Goal: Task Accomplishment & Management: Manage account settings

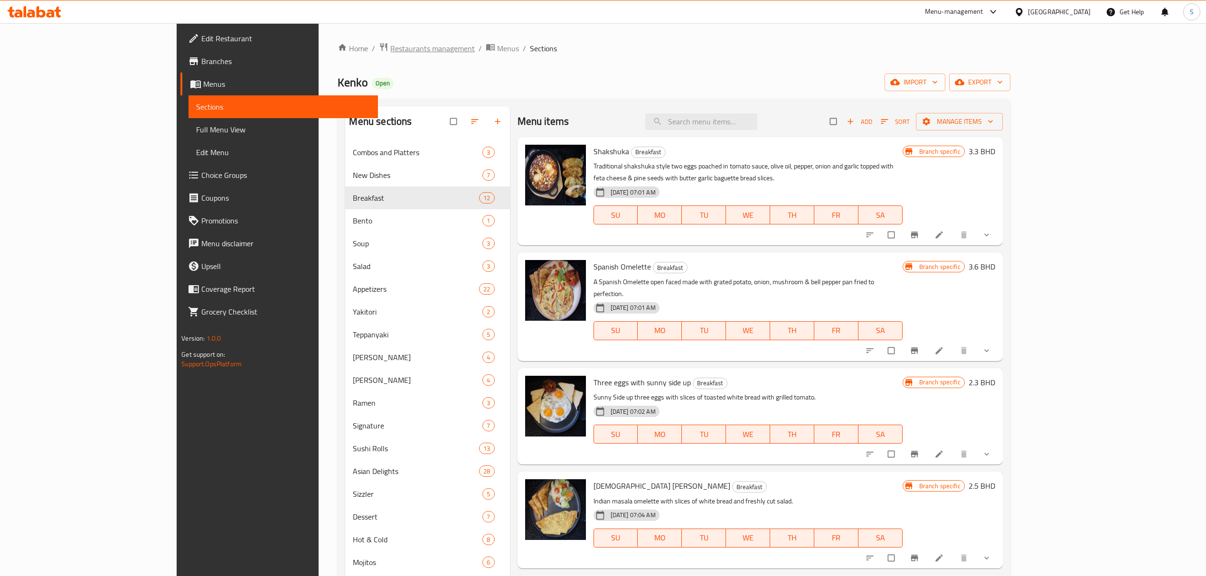
click at [390, 48] on span "Restaurants management" at bounding box center [432, 48] width 85 height 11
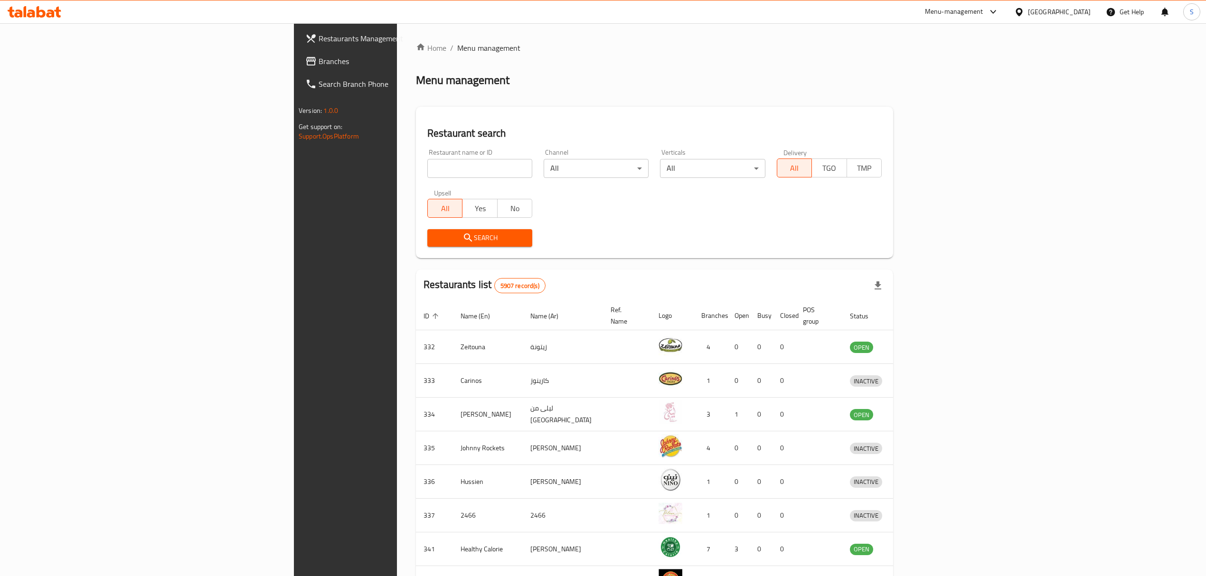
click at [427, 169] on input "search" at bounding box center [479, 168] width 105 height 19
type input "charcoal grill"
click button "Search" at bounding box center [479, 238] width 105 height 18
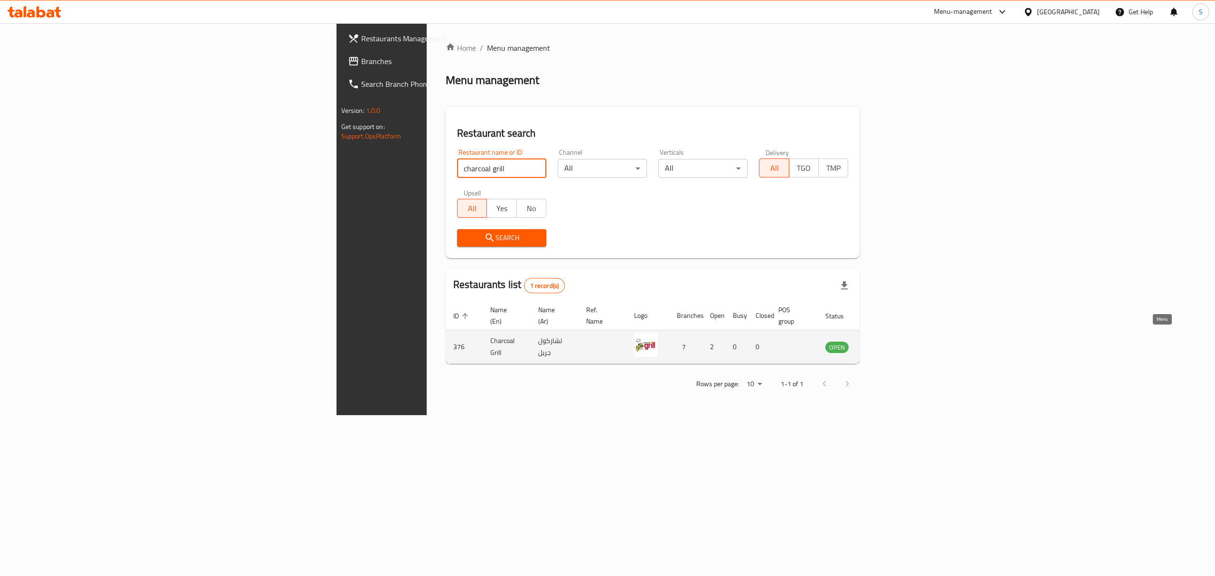
click at [887, 342] on icon "enhanced table" at bounding box center [880, 346] width 11 height 11
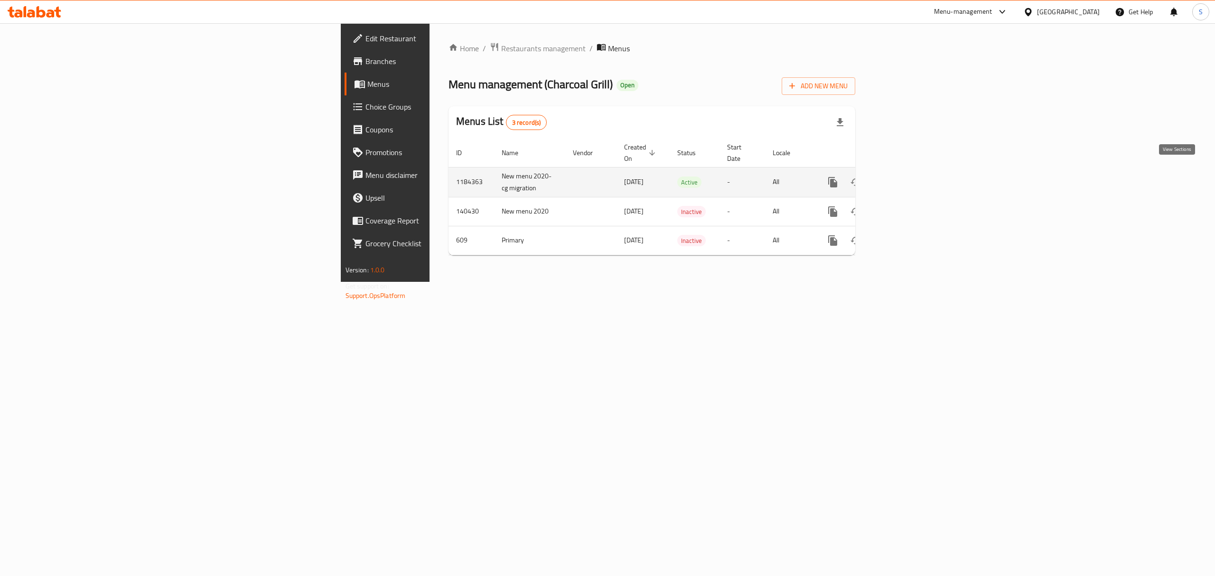
click at [907, 177] on icon "enhanced table" at bounding box center [901, 182] width 11 height 11
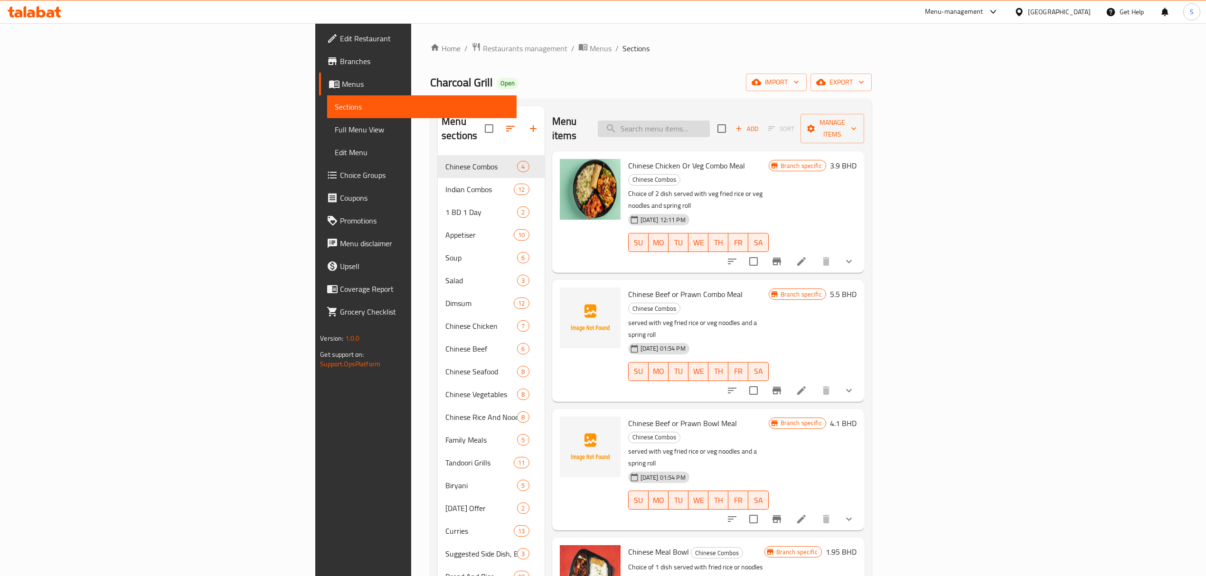
click at [710, 121] on input "search" at bounding box center [654, 129] width 112 height 17
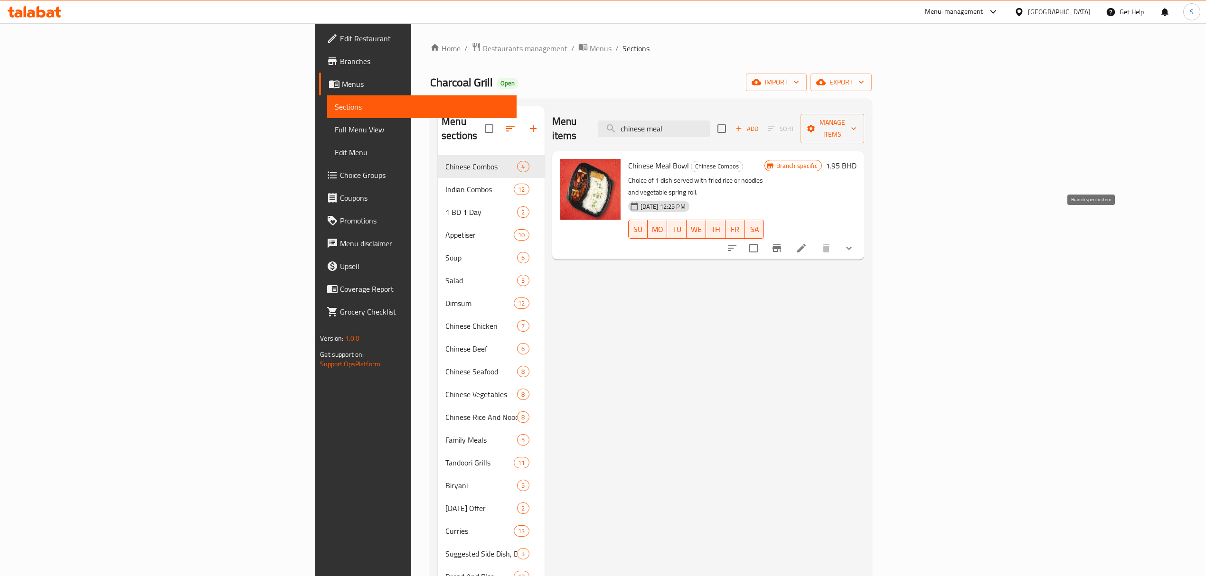
type input "chinese meal"
click at [781, 245] on icon "Branch-specific-item" at bounding box center [776, 249] width 9 height 8
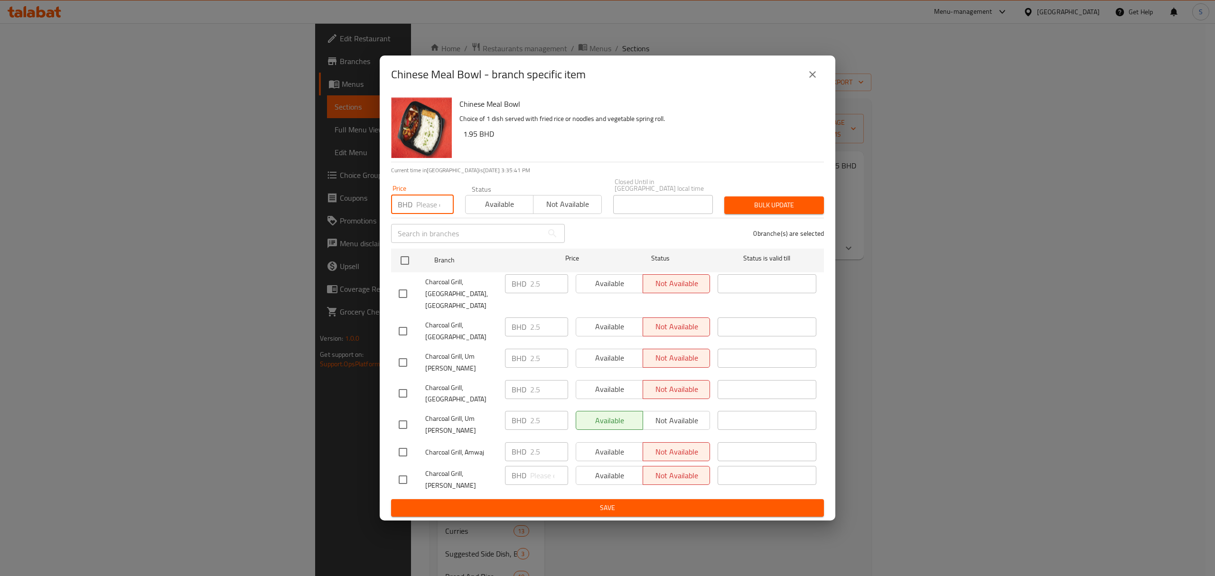
click at [430, 209] on input "number" at bounding box center [435, 204] width 38 height 19
type input "2"
drag, startPoint x: 428, startPoint y: 211, endPoint x: 367, endPoint y: 202, distance: 61.4
click at [373, 205] on div "Chinese Meal Bowl - branch specific item Chinese Meal Bowl Choice of 1 dish ser…" at bounding box center [607, 288] width 1215 height 576
type input "2.9"
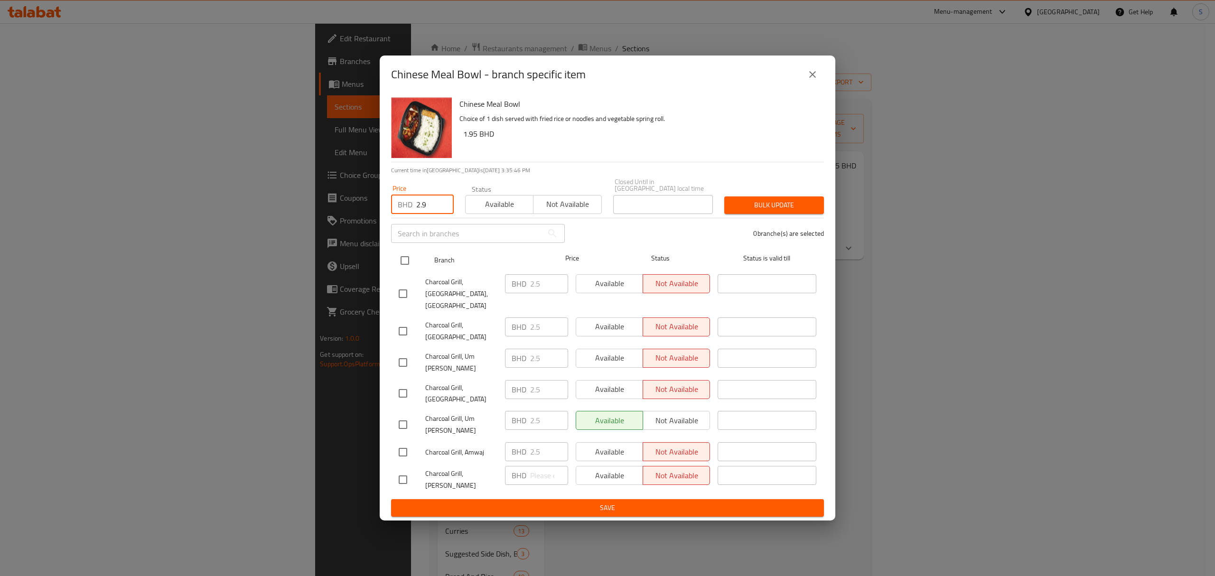
click at [404, 263] on input "checkbox" at bounding box center [405, 261] width 20 height 20
checkbox input "true"
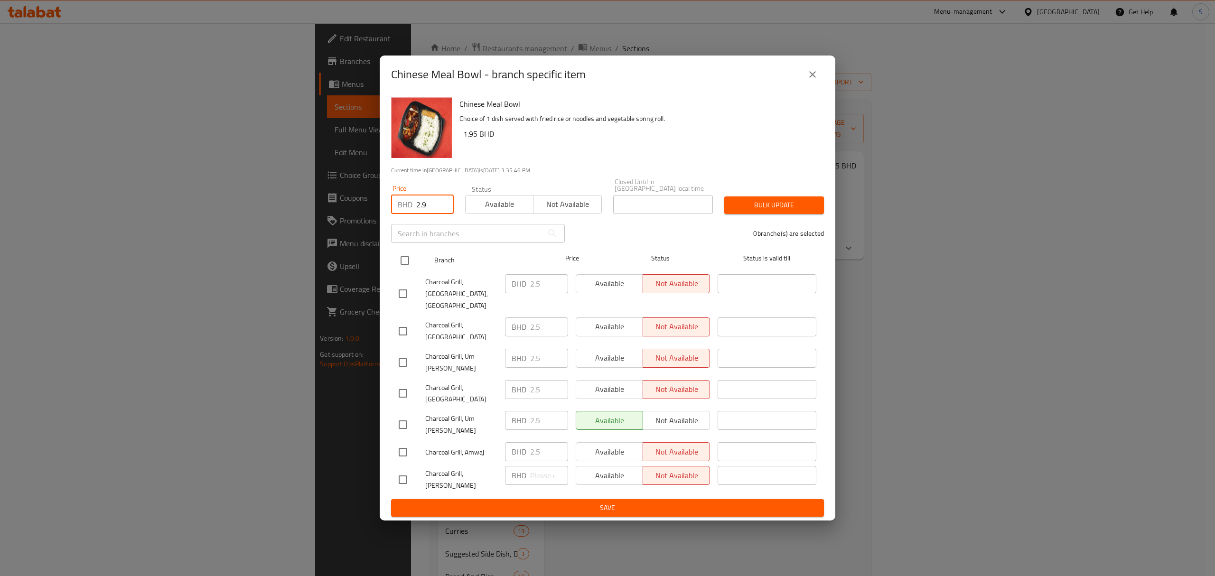
checkbox input "true"
click at [784, 211] on span "Bulk update" at bounding box center [774, 205] width 85 height 12
